Goal: Task Accomplishment & Management: Manage account settings

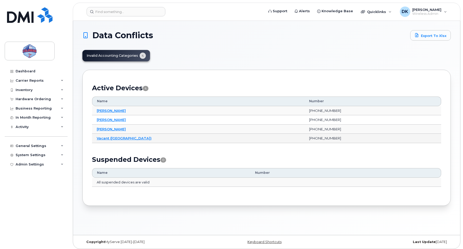
click at [110, 140] on td "Vacant (Brampton)" at bounding box center [198, 138] width 213 height 9
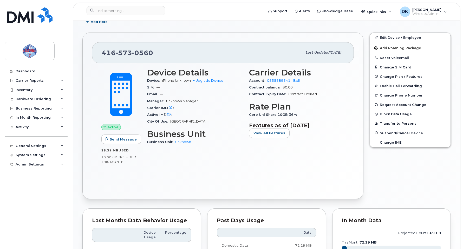
scroll to position [89, 0]
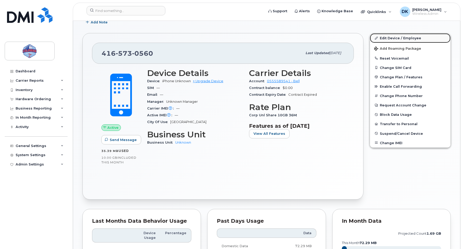
click at [404, 39] on link "Edit Device / Employee" at bounding box center [410, 37] width 81 height 9
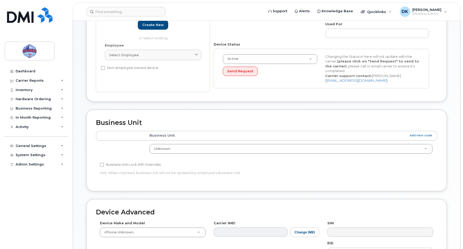
scroll to position [108, 0]
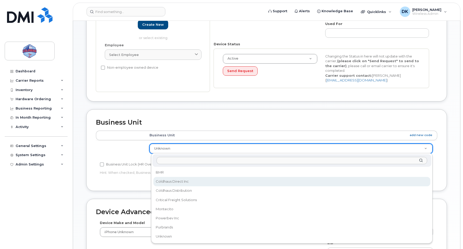
select select "43849"
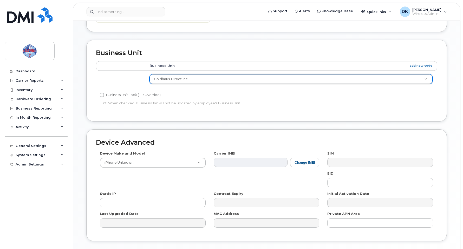
scroll to position [213, 0]
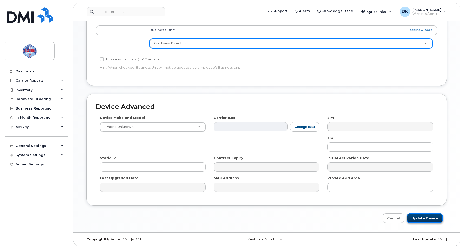
click at [424, 218] on input "Update Device" at bounding box center [425, 218] width 36 height 10
type input "Saving..."
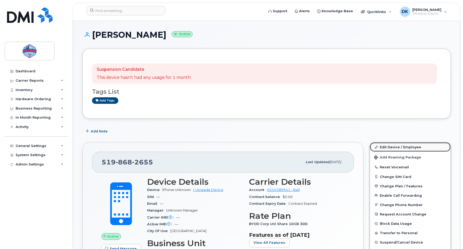
click at [410, 144] on link "Edit Device / Employee" at bounding box center [410, 146] width 81 height 9
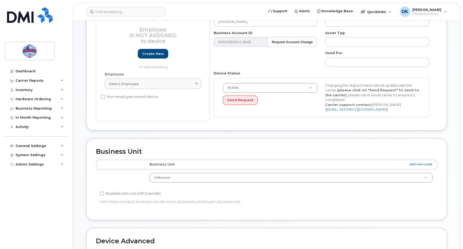
scroll to position [94, 0]
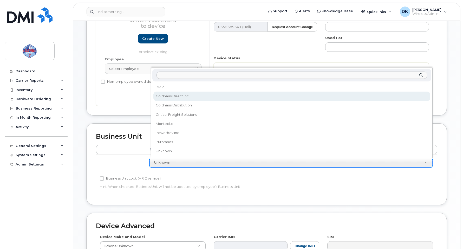
select select "43849"
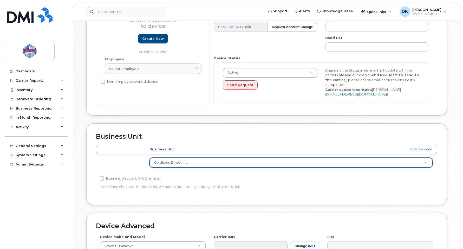
scroll to position [213, 0]
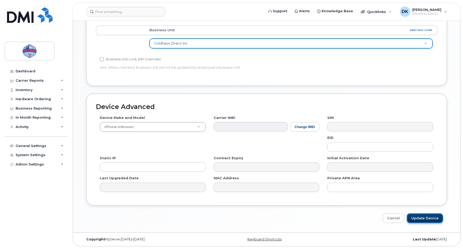
click at [422, 220] on input "Update Device" at bounding box center [425, 218] width 36 height 10
type input "Saving..."
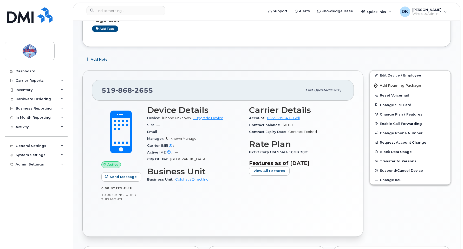
scroll to position [67, 0]
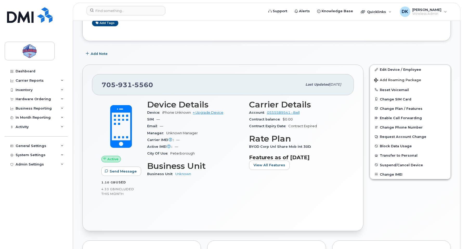
scroll to position [43, 0]
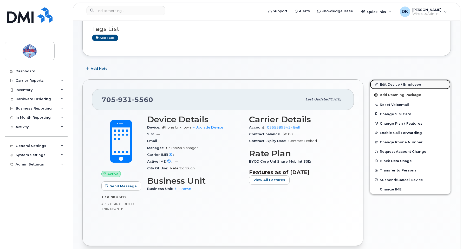
click at [398, 86] on link "Edit Device / Employee" at bounding box center [410, 84] width 81 height 9
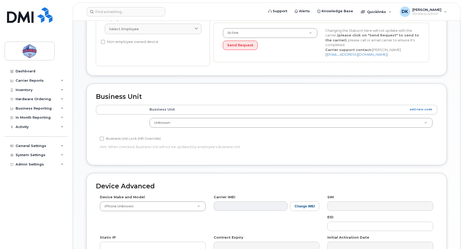
scroll to position [134, 0]
click at [212, 117] on td "Unknown BMR Coldhaus Direct Inc Coldhaus Distribution Critical Freight Solution…" at bounding box center [291, 122] width 293 height 16
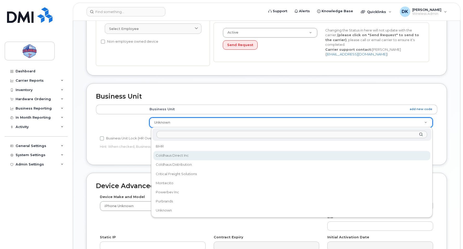
select select "43849"
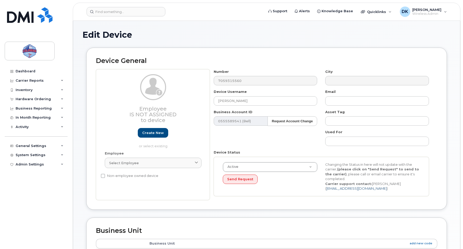
scroll to position [213, 0]
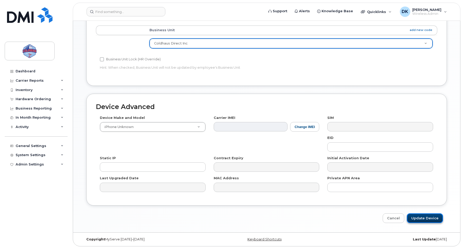
click at [433, 218] on input "Update Device" at bounding box center [425, 218] width 36 height 10
type input "Saving..."
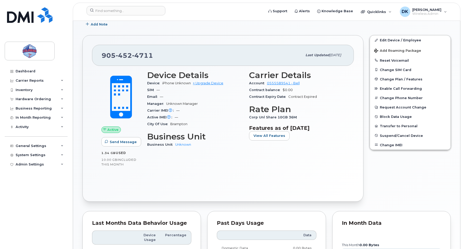
scroll to position [86, 0]
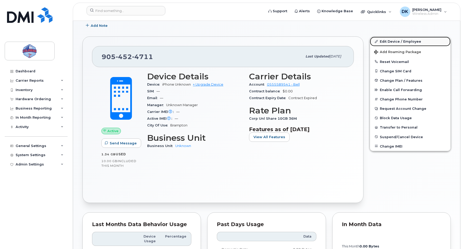
click at [402, 44] on link "Edit Device / Employee" at bounding box center [410, 41] width 81 height 9
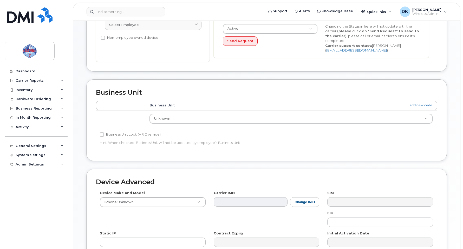
scroll to position [138, 0]
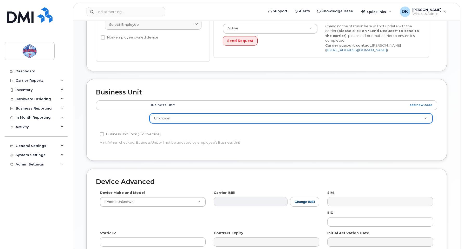
click at [286, 123] on div "Unknown" at bounding box center [291, 118] width 283 height 10
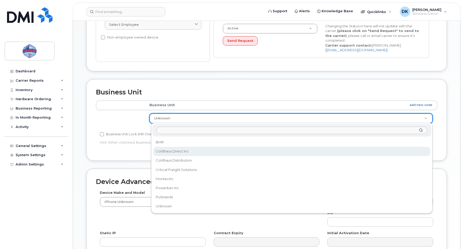
select select "43849"
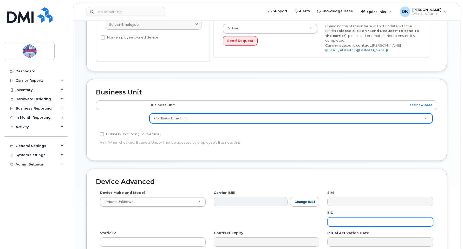
scroll to position [213, 0]
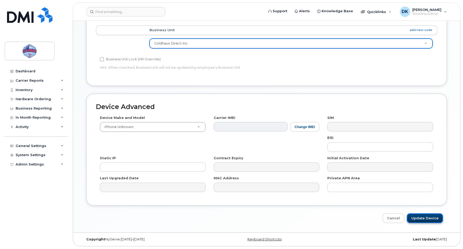
click at [424, 217] on input "Update Device" at bounding box center [425, 218] width 36 height 10
type input "Saving..."
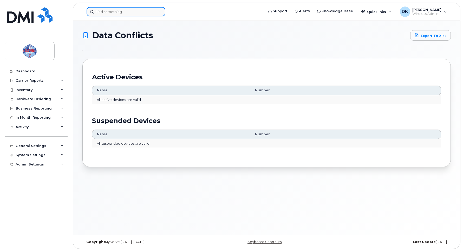
click at [128, 14] on input at bounding box center [126, 11] width 79 height 9
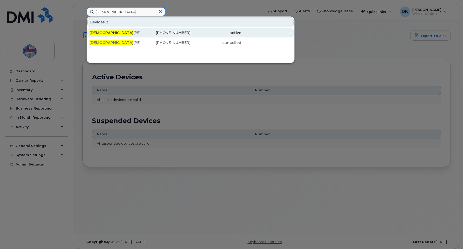
type input "[DEMOGRAPHIC_DATA]"
click at [119, 34] on div "Christ ian Powers" at bounding box center [114, 32] width 51 height 5
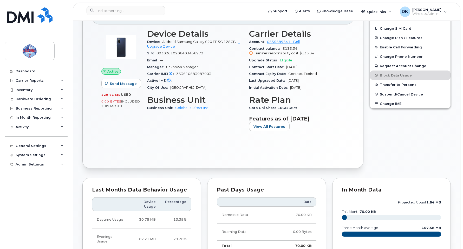
scroll to position [71, 0]
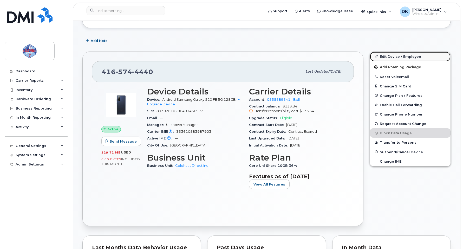
click at [415, 54] on link "Edit Device / Employee" at bounding box center [410, 56] width 81 height 9
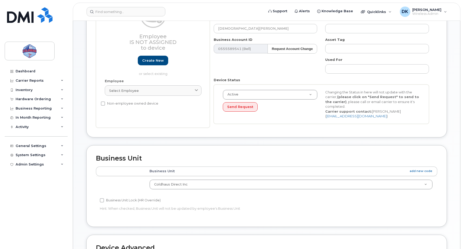
scroll to position [73, 0]
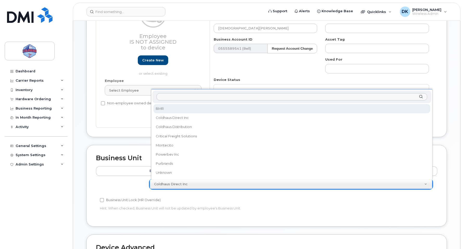
select select "43846"
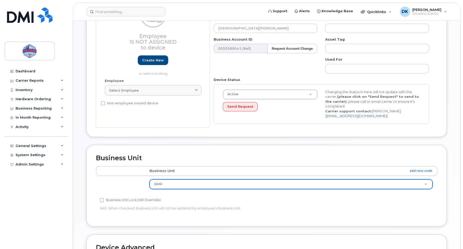
scroll to position [213, 0]
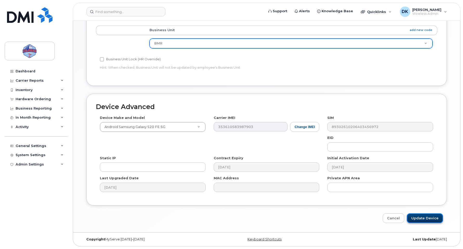
click at [426, 220] on input "Update Device" at bounding box center [425, 218] width 36 height 10
type input "Saving..."
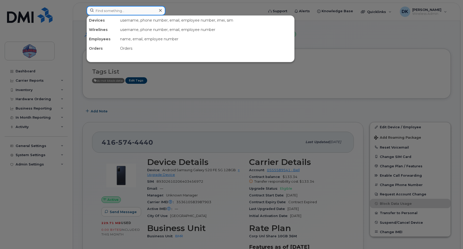
click at [130, 15] on input at bounding box center [126, 10] width 79 height 9
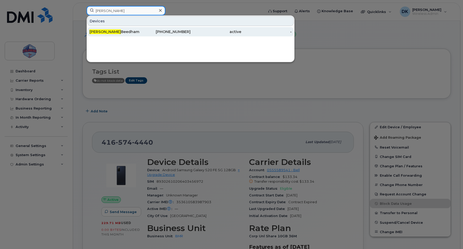
type input "[PERSON_NAME]"
click at [126, 30] on div "[PERSON_NAME]" at bounding box center [114, 31] width 51 height 5
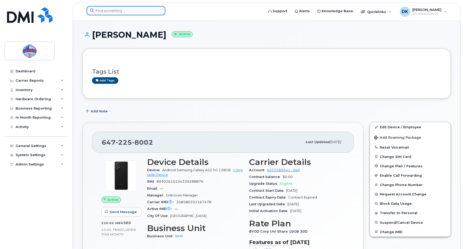
click at [139, 11] on input at bounding box center [126, 10] width 79 height 9
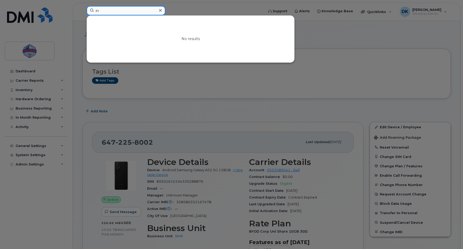
type input "K"
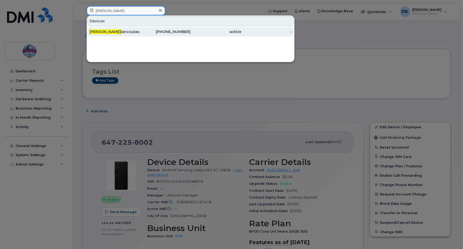
type input "Tyler G"
click at [137, 32] on div "Tyler G iancoulas" at bounding box center [114, 31] width 51 height 5
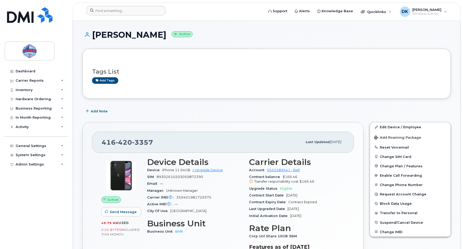
click at [125, 17] on div at bounding box center [173, 11] width 182 height 11
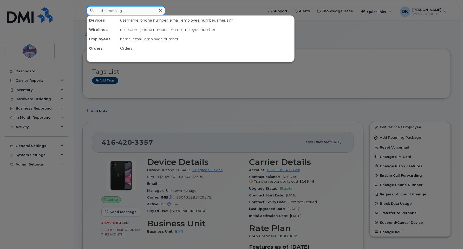
click at [125, 14] on input at bounding box center [126, 10] width 79 height 9
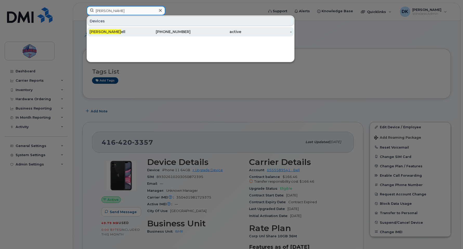
type input "Mark Russ"
click at [121, 30] on div "Mark Russ ell" at bounding box center [114, 31] width 51 height 5
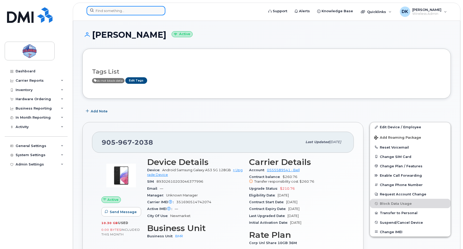
click at [130, 11] on input at bounding box center [126, 10] width 79 height 9
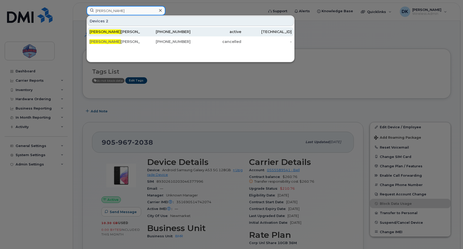
type input "Sheila"
click at [130, 34] on div "Sheila Venkatarao" at bounding box center [114, 31] width 51 height 5
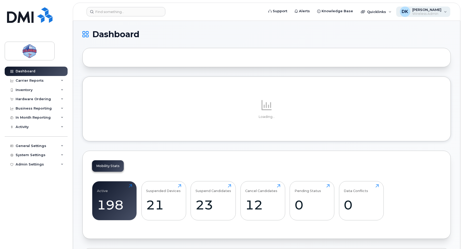
click at [433, 9] on span "[PERSON_NAME]" at bounding box center [427, 10] width 29 height 4
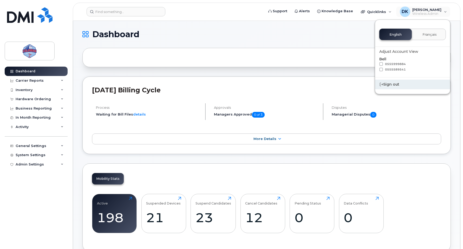
click at [392, 86] on div "Sign out" at bounding box center [412, 85] width 75 height 10
